Goal: Information Seeking & Learning: Learn about a topic

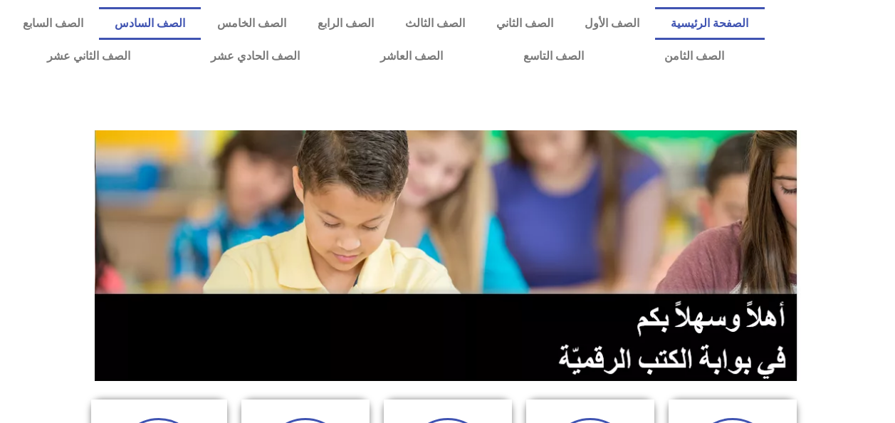
click at [201, 23] on link "الصف السادس" at bounding box center [150, 23] width 102 height 33
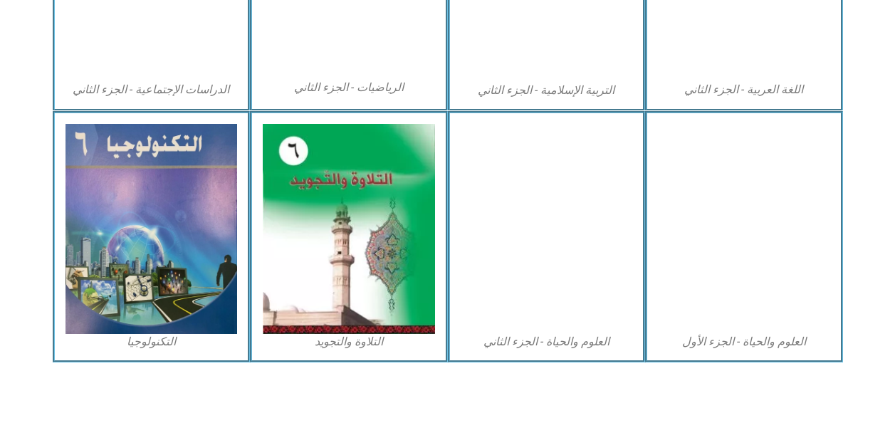
scroll to position [849, 0]
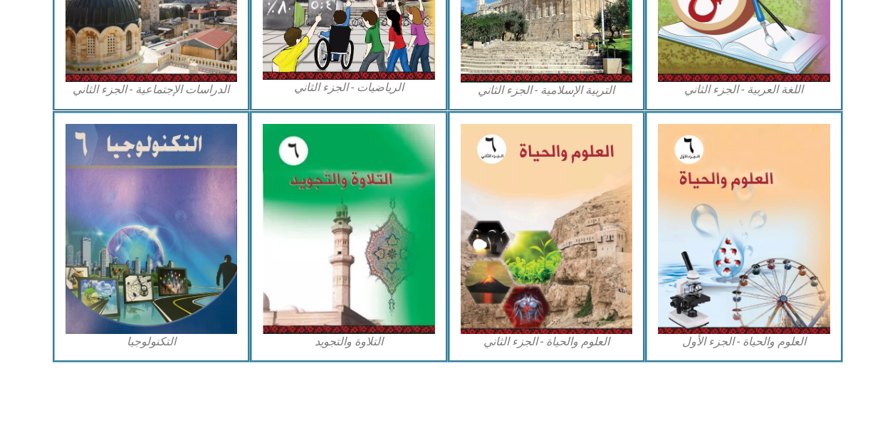
click at [682, 283] on img at bounding box center [744, 229] width 172 height 210
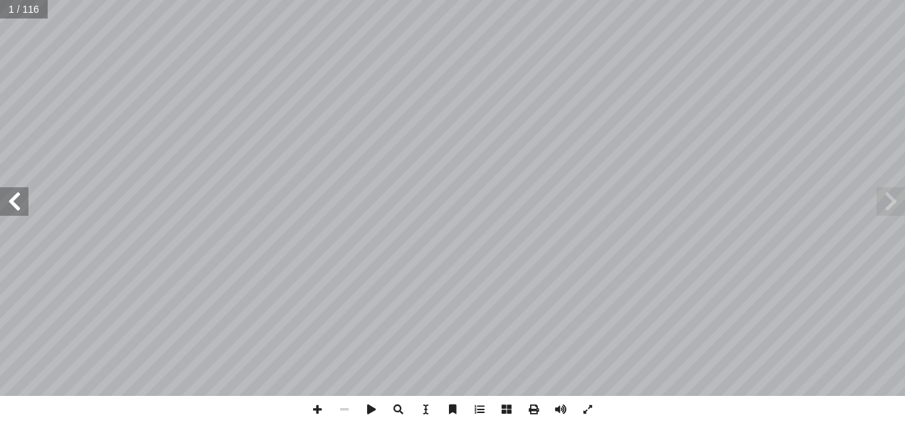
click at [16, 209] on span at bounding box center [14, 201] width 28 height 28
click at [16, 208] on span at bounding box center [14, 201] width 28 height 28
click at [11, 208] on span at bounding box center [14, 201] width 28 height 28
click at [14, 204] on span at bounding box center [14, 201] width 28 height 28
click at [14, 201] on span at bounding box center [14, 201] width 28 height 28
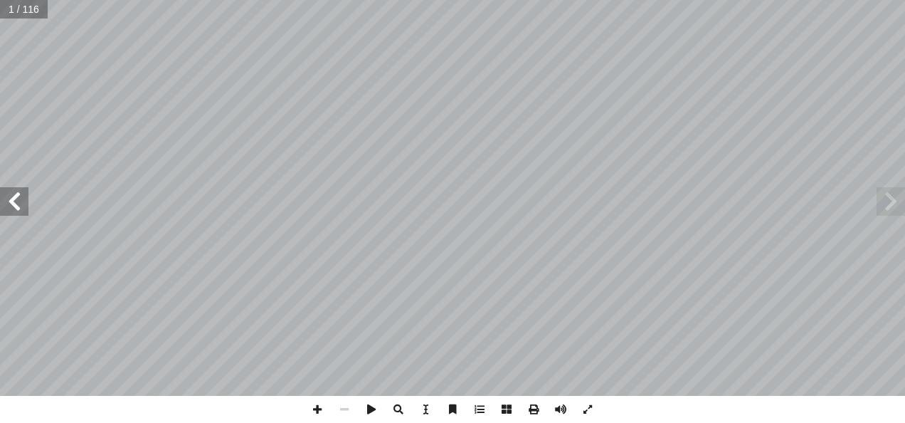
click at [11, 201] on span at bounding box center [14, 201] width 28 height 28
click at [13, 202] on span at bounding box center [14, 201] width 28 height 28
click at [13, 199] on span at bounding box center [14, 201] width 28 height 28
click at [13, 200] on span at bounding box center [14, 201] width 28 height 28
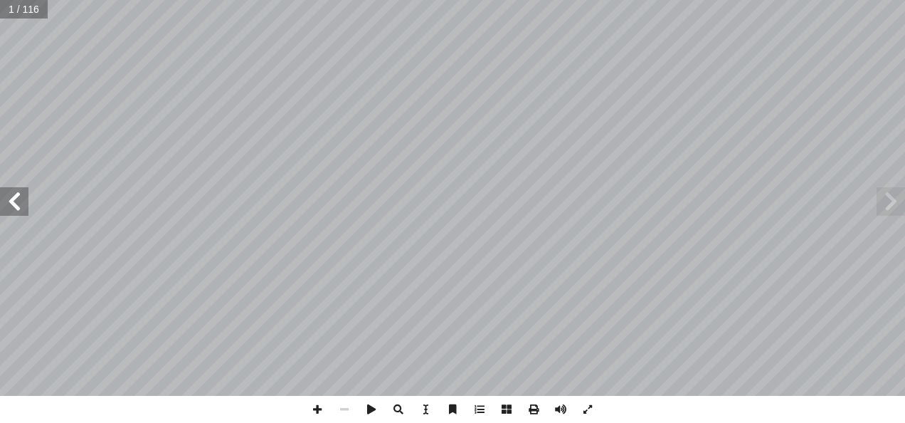
click at [17, 197] on span at bounding box center [14, 201] width 28 height 28
click at [14, 199] on span at bounding box center [14, 201] width 28 height 28
click at [17, 197] on span at bounding box center [14, 201] width 28 height 28
click at [18, 198] on span at bounding box center [14, 201] width 28 height 28
click at [48, 18] on input "text" at bounding box center [33, 9] width 67 height 19
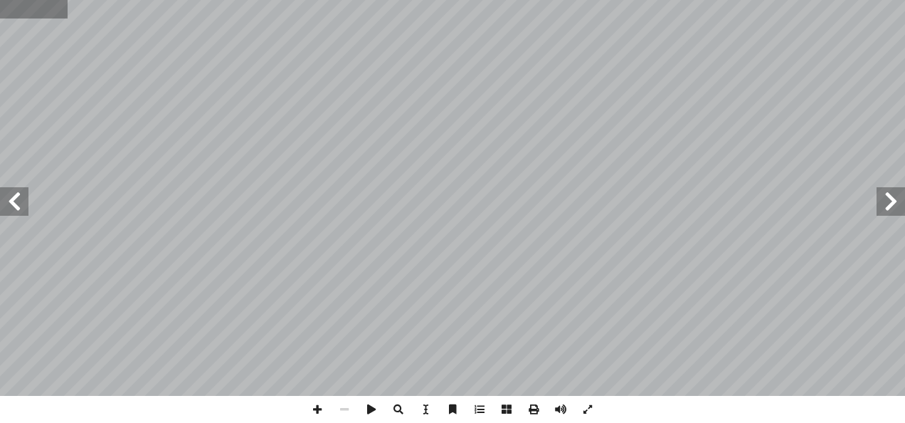
click at [56, 16] on input "text" at bounding box center [33, 9] width 67 height 19
type input "**"
click at [888, 207] on span at bounding box center [891, 201] width 28 height 28
click at [894, 204] on span at bounding box center [891, 201] width 28 height 28
click at [895, 204] on span at bounding box center [891, 201] width 28 height 28
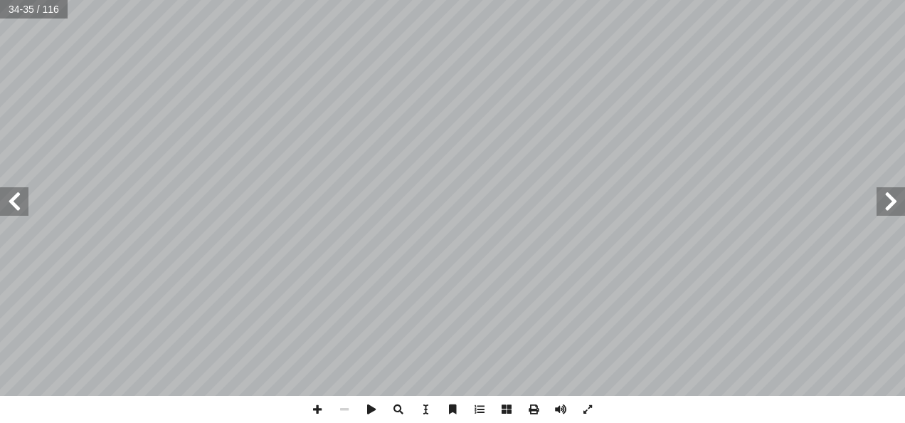
click at [897, 202] on span at bounding box center [891, 201] width 28 height 28
click at [896, 201] on span at bounding box center [891, 201] width 28 height 28
click at [896, 203] on span at bounding box center [891, 201] width 28 height 28
click at [896, 201] on span at bounding box center [891, 201] width 28 height 28
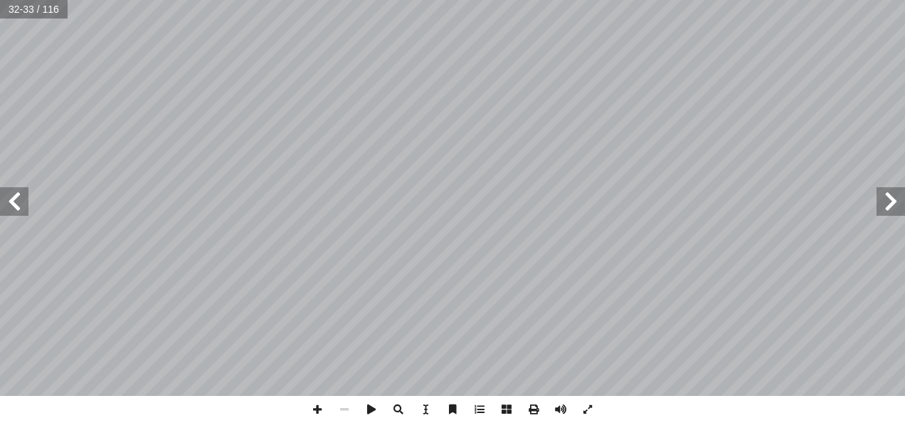
click at [898, 200] on span at bounding box center [891, 201] width 28 height 28
click at [896, 201] on span at bounding box center [891, 201] width 28 height 28
click at [898, 201] on span at bounding box center [891, 201] width 28 height 28
click at [896, 201] on span at bounding box center [891, 201] width 28 height 28
click at [896, 202] on span at bounding box center [891, 201] width 28 height 28
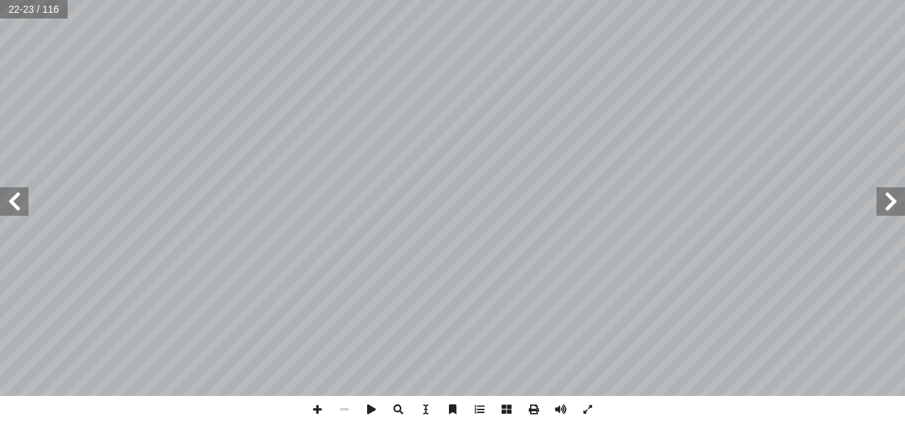
click at [896, 202] on span at bounding box center [891, 201] width 28 height 28
click at [13, 204] on span at bounding box center [14, 201] width 28 height 28
click at [6, 203] on span at bounding box center [14, 201] width 28 height 28
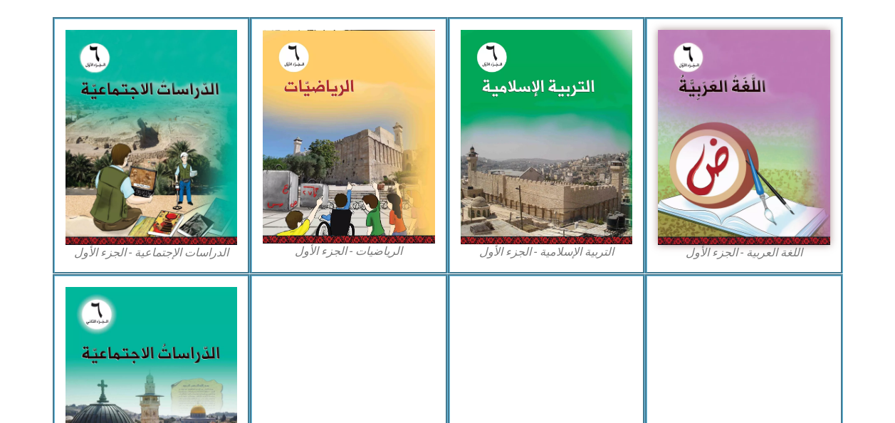
scroll to position [414, 0]
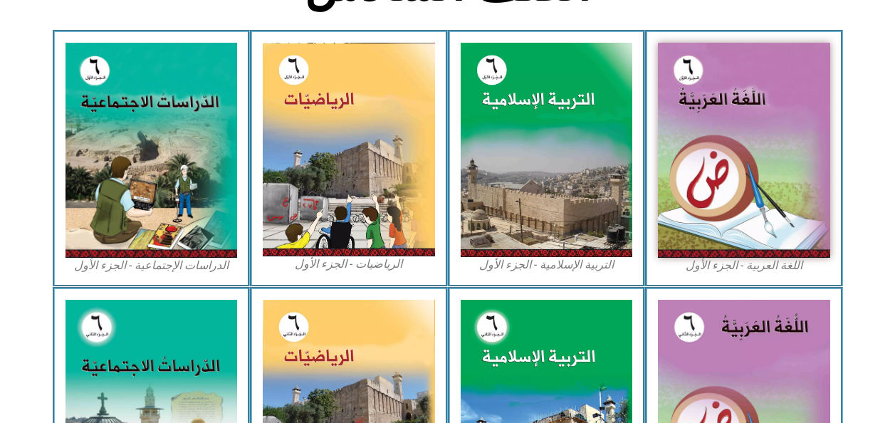
click at [379, 187] on img at bounding box center [349, 150] width 172 height 214
